Goal: Transaction & Acquisition: Purchase product/service

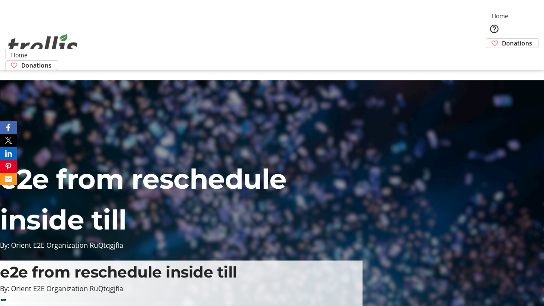
click at [502, 39] on span "Donations" at bounding box center [517, 43] width 30 height 9
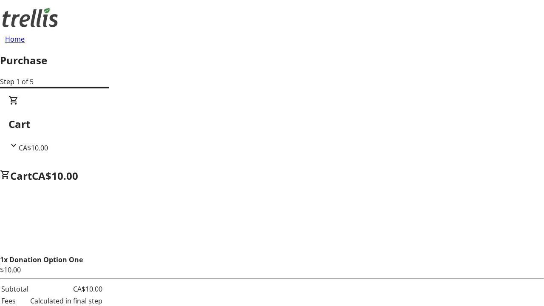
select select "CA"
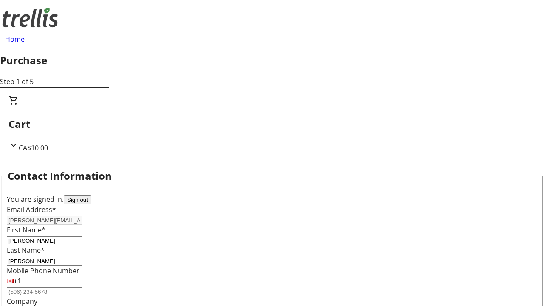
type input "[STREET_ADDRESS][PERSON_NAME]"
type input "Kelowna"
select select "BC"
type input "Kelowna"
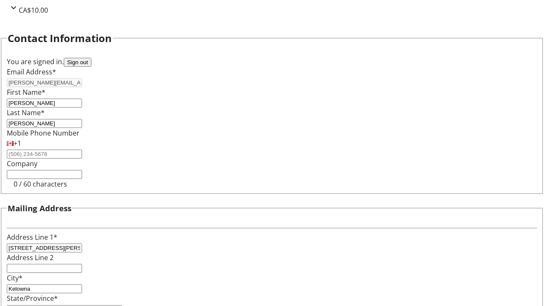
type input "V1Y 0C2"
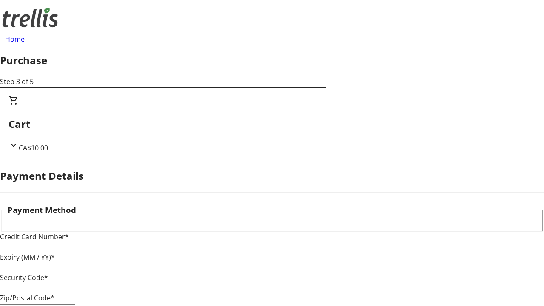
type input "V1Y 0C2"
